Goal: Find specific page/section: Find specific page/section

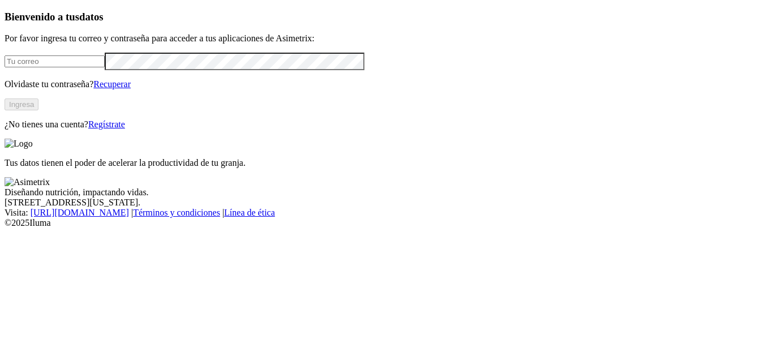
type input "[EMAIL_ADDRESS][PERSON_NAME][DOMAIN_NAME]"
click at [38, 110] on button "Ingresa" at bounding box center [22, 105] width 34 height 12
